Goal: Information Seeking & Learning: Find contact information

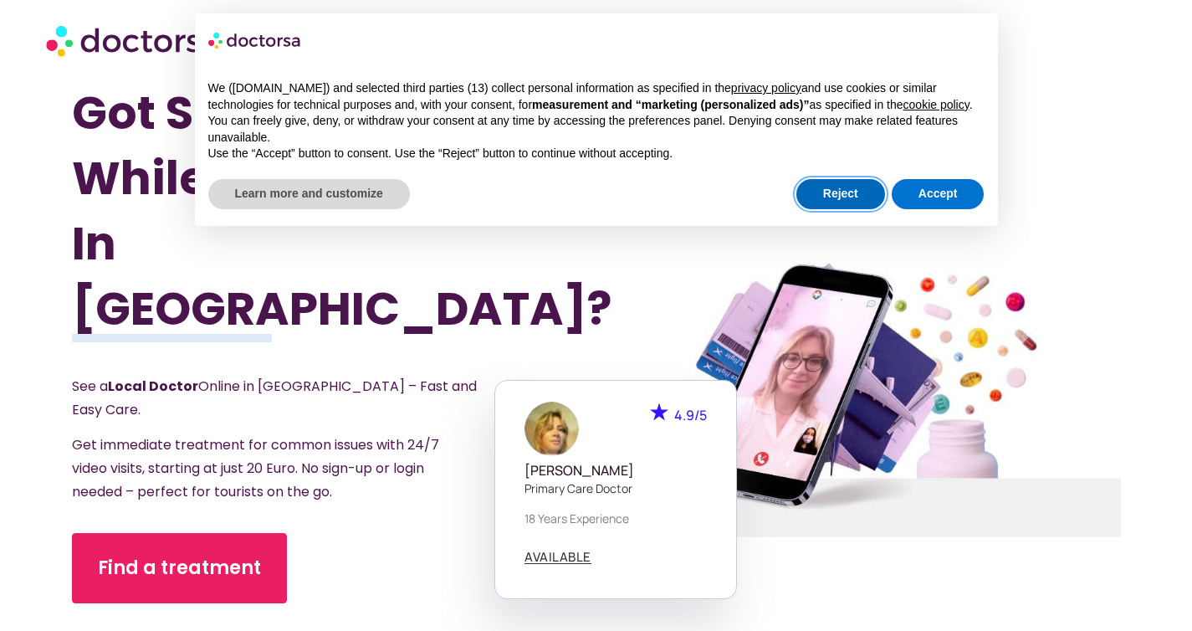
click at [841, 209] on button "Reject" at bounding box center [841, 194] width 89 height 30
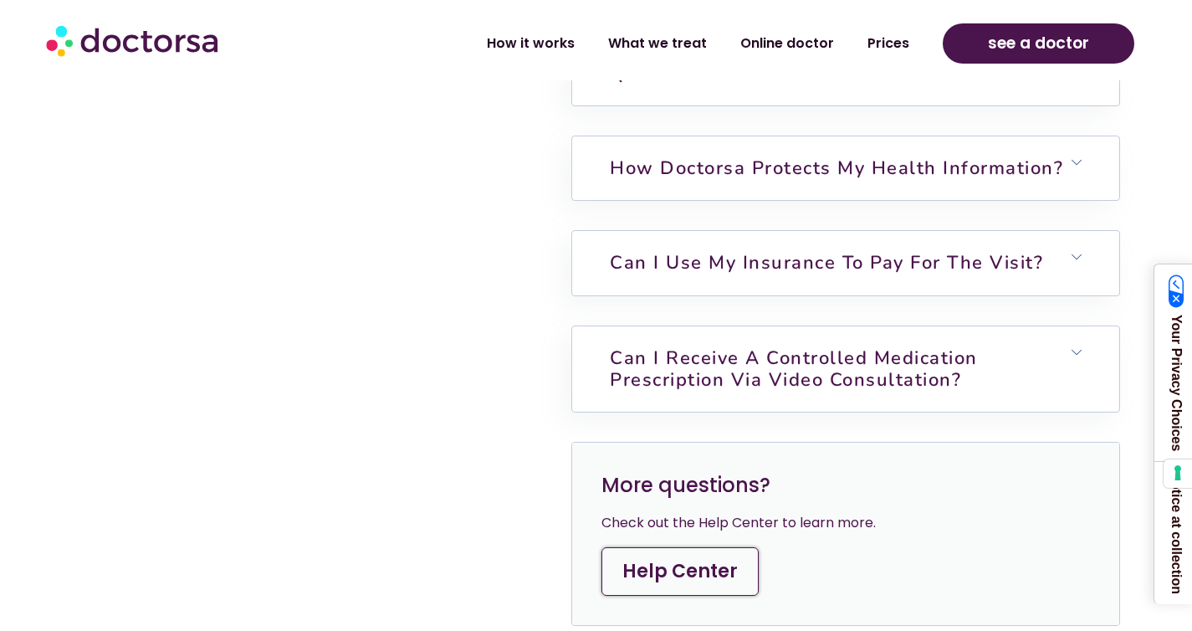
scroll to position [4203, 0]
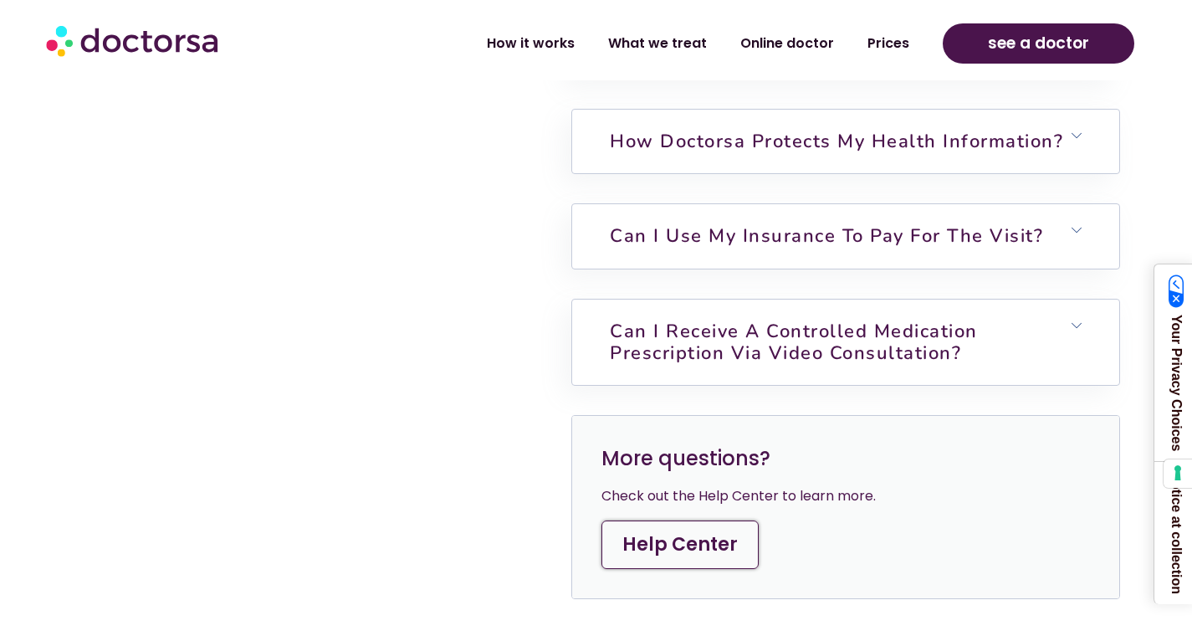
click at [675, 521] on link "Help Center" at bounding box center [680, 545] width 157 height 49
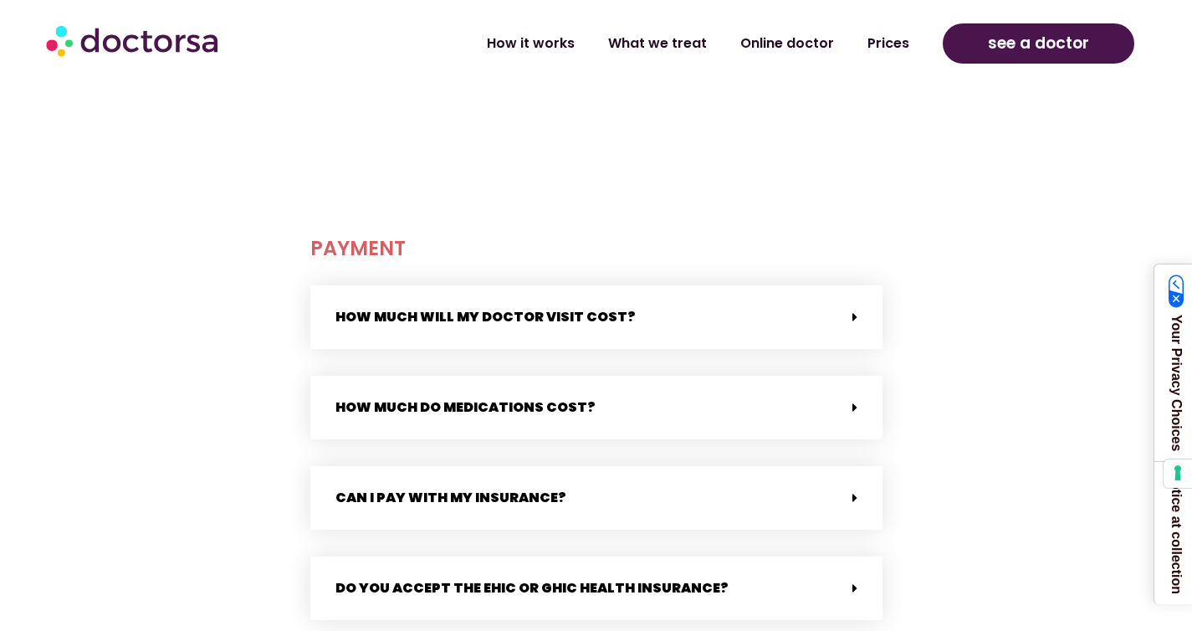
scroll to position [767, 0]
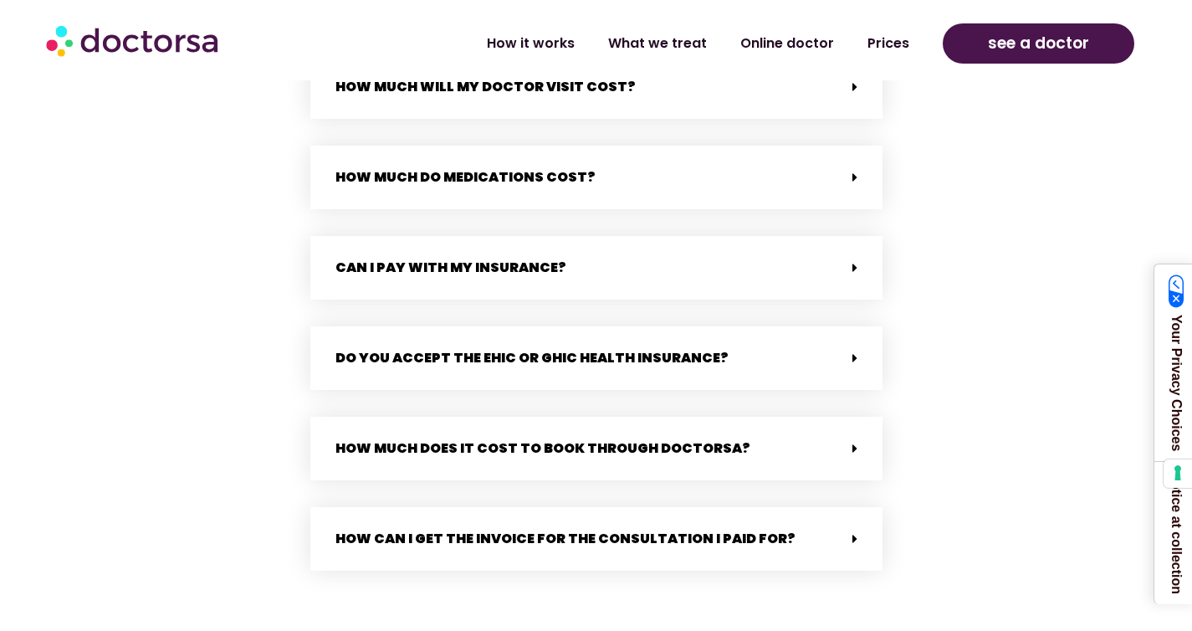
click at [854, 530] on div "How can I get the invoice for the consultation I paid for?" at bounding box center [596, 539] width 572 height 64
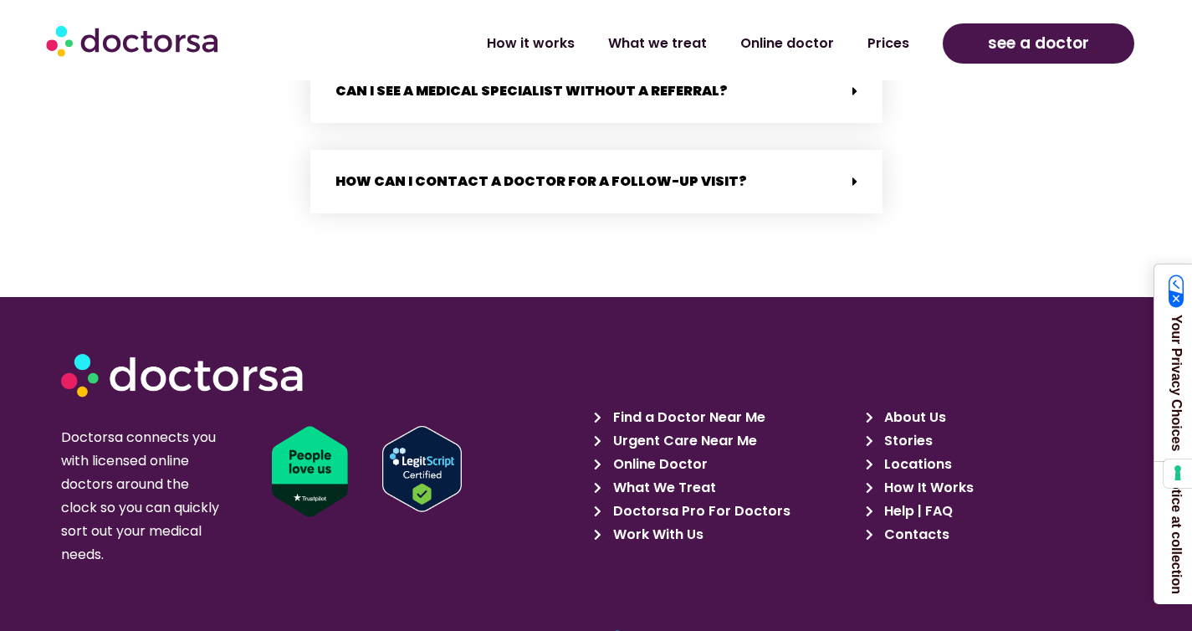
scroll to position [3668, 0]
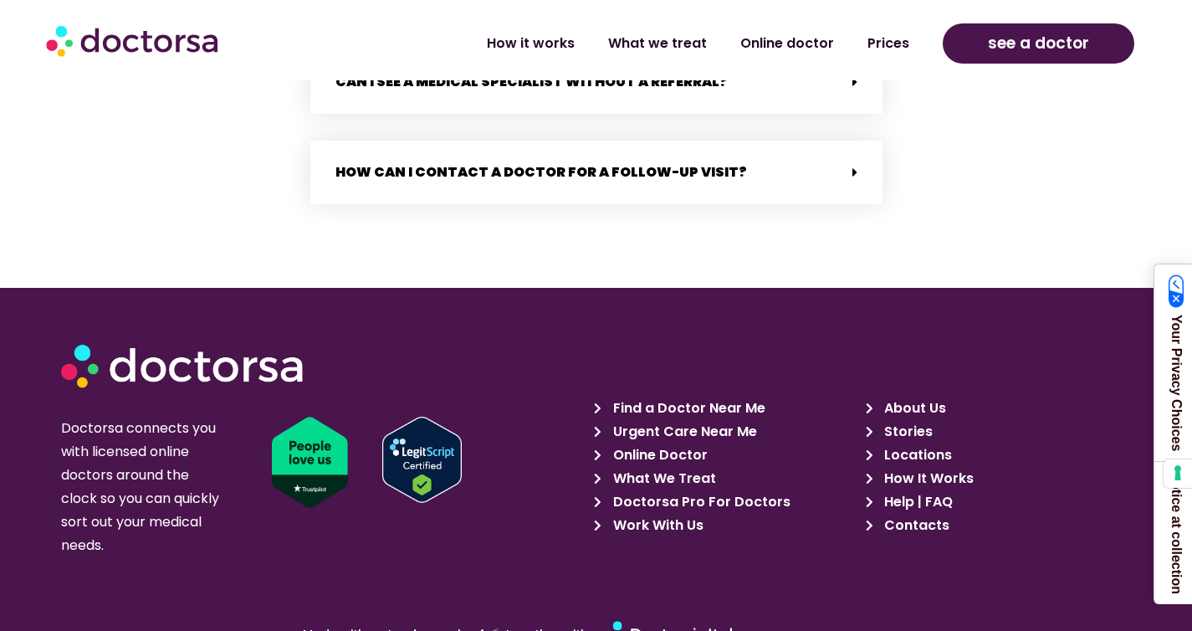
click at [908, 514] on span "Contacts" at bounding box center [914, 525] width 69 height 23
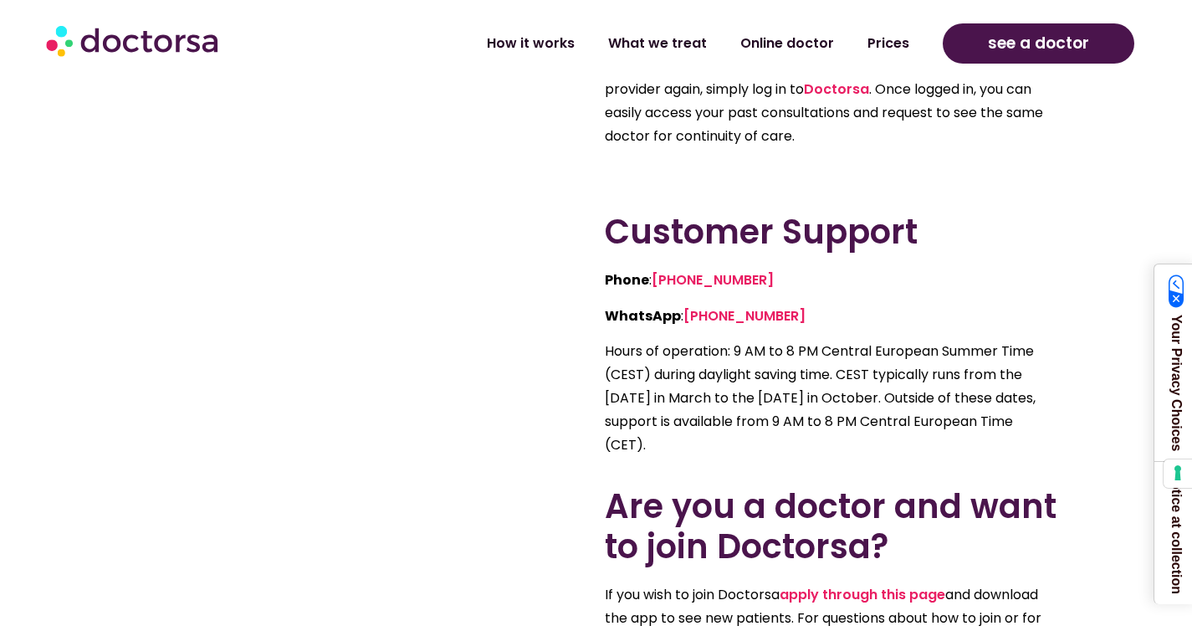
scroll to position [640, 0]
